Goal: Use online tool/utility

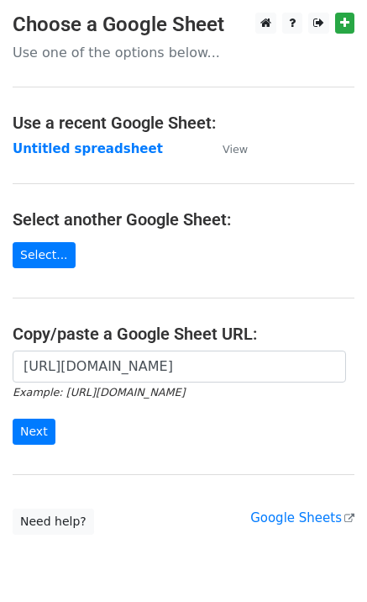
scroll to position [0, 368]
type input "[URL][DOMAIN_NAME]"
drag, startPoint x: 33, startPoint y: 417, endPoint x: 33, endPoint y: 432, distance: 15.1
click at [33, 422] on form "[URL][DOMAIN_NAME] Example: [URL][DOMAIN_NAME] Next" at bounding box center [184, 398] width 342 height 94
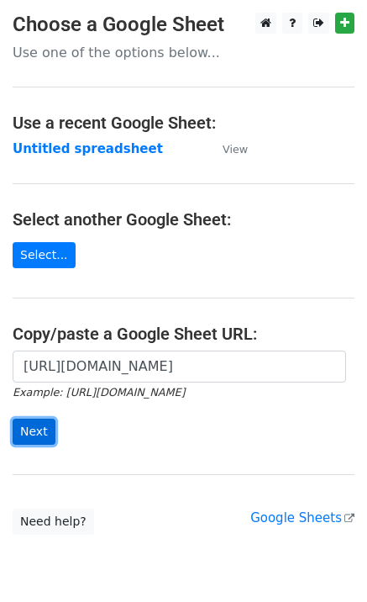
click at [33, 434] on input "Next" at bounding box center [34, 432] width 43 height 26
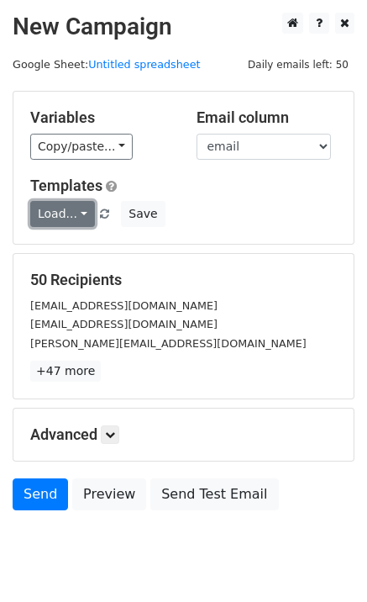
click at [63, 225] on link "Load..." at bounding box center [62, 214] width 65 height 26
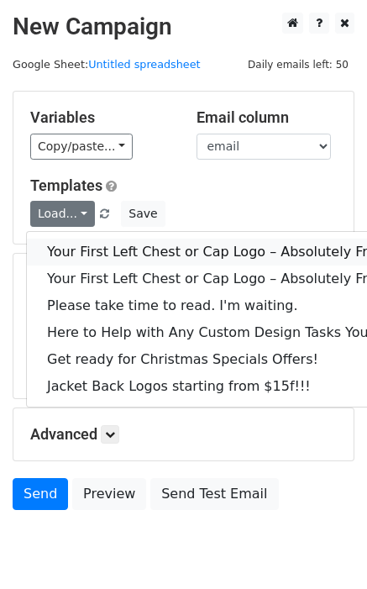
click at [84, 249] on link "Your First Left Chest or Cap Logo – Absolutely Free" at bounding box center [227, 252] width 401 height 27
